Goal: Task Accomplishment & Management: Manage account settings

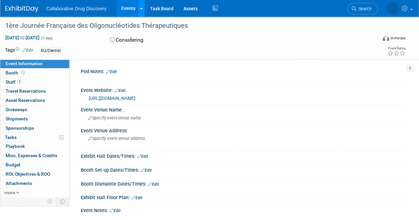
click at [141, 8] on icon at bounding box center [141, 9] width 3 height 4
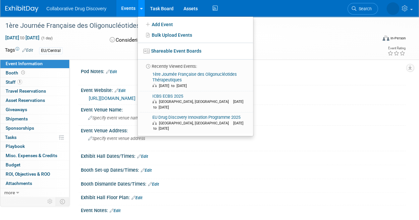
click at [141, 8] on icon at bounding box center [141, 9] width 3 height 4
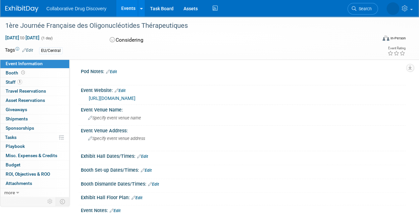
click at [30, 5] on link at bounding box center [25, 5] width 41 height 5
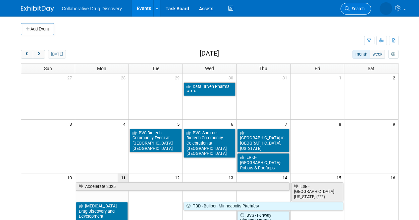
click at [351, 11] on span "Search" at bounding box center [357, 8] width 15 height 5
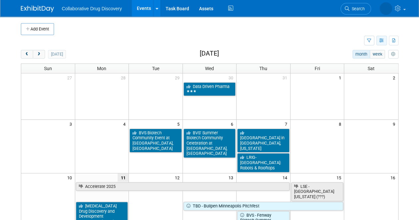
click at [379, 41] on icon "button" at bounding box center [381, 41] width 5 height 4
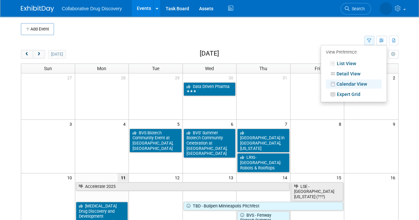
click at [369, 37] on button "button" at bounding box center [369, 41] width 10 height 10
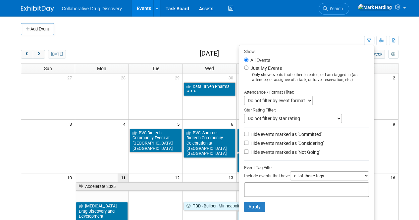
click at [241, 67] on li "Just My Events Only show events that either I created, or I am tagged in (as at…" at bounding box center [306, 73] width 135 height 18
click at [245, 67] on input "Just My Events" at bounding box center [246, 68] width 4 height 4
radio input "true"
click at [255, 206] on button "Apply" at bounding box center [254, 207] width 21 height 10
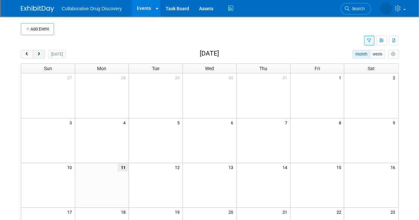
click at [40, 55] on span "next" at bounding box center [38, 54] width 5 height 4
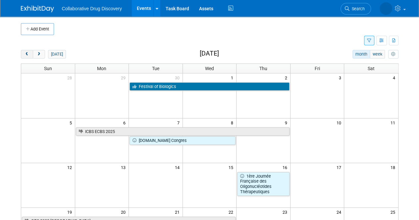
click at [30, 51] on button "prev" at bounding box center [27, 54] width 12 height 9
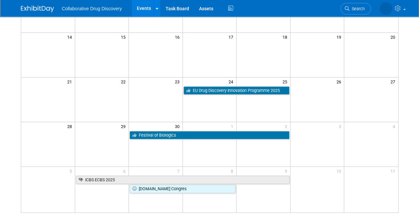
scroll to position [137, 0]
